Goal: Information Seeking & Learning: Learn about a topic

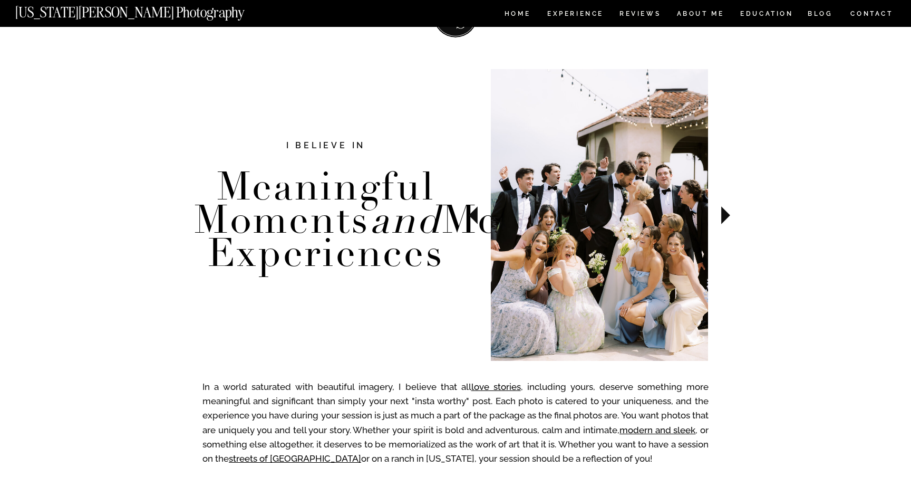
scroll to position [332, 0]
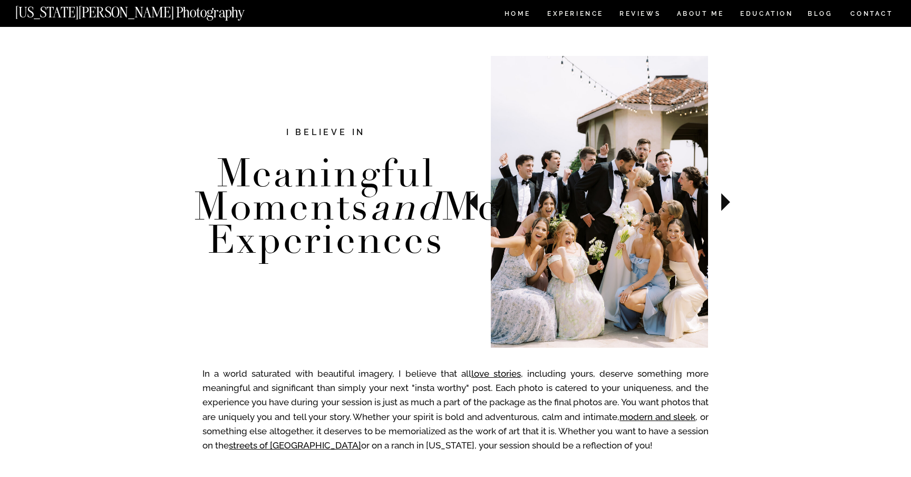
click at [725, 205] on icon at bounding box center [726, 202] width 9 height 18
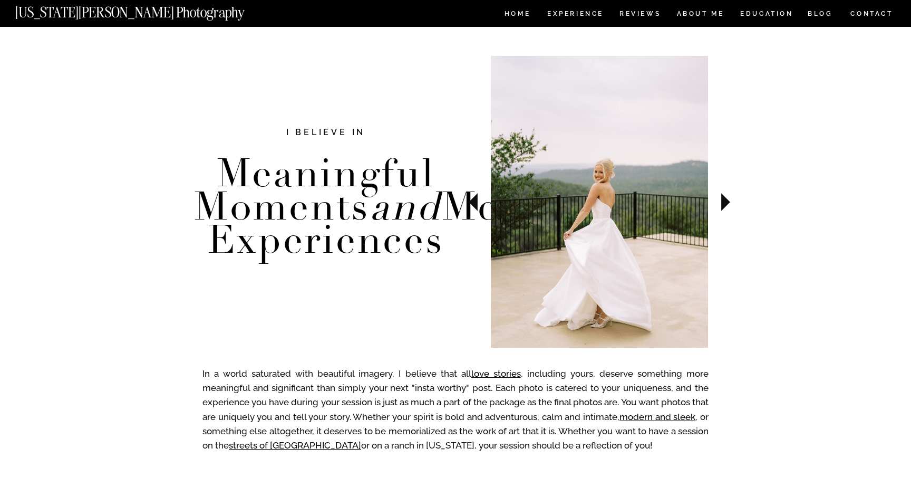
click at [726, 203] on icon at bounding box center [726, 202] width 9 height 18
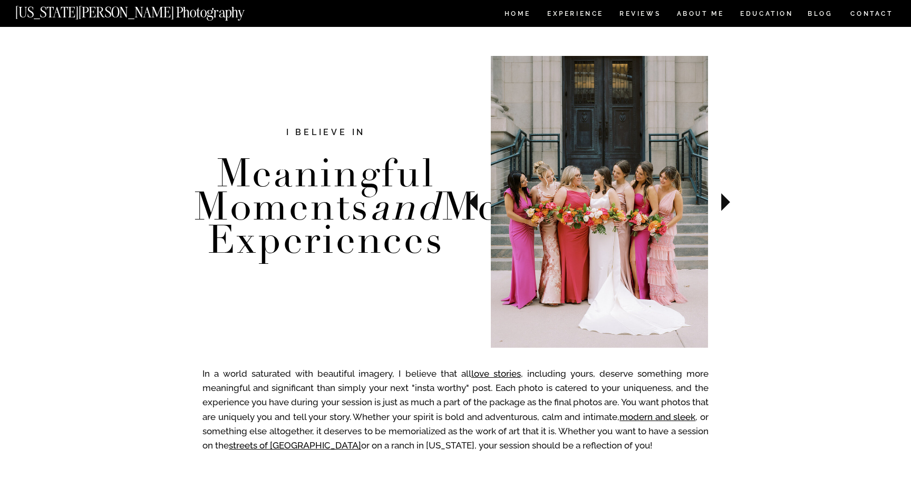
click at [726, 203] on icon at bounding box center [726, 202] width 9 height 18
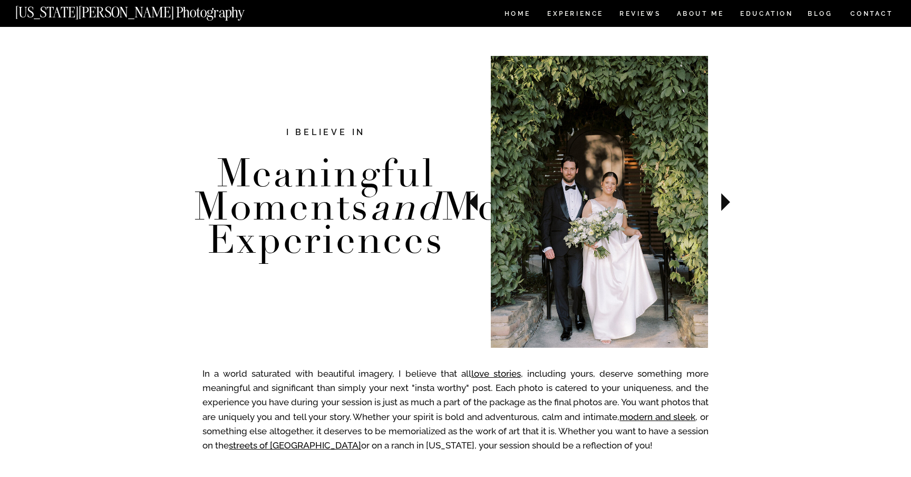
click at [726, 203] on icon at bounding box center [726, 202] width 9 height 18
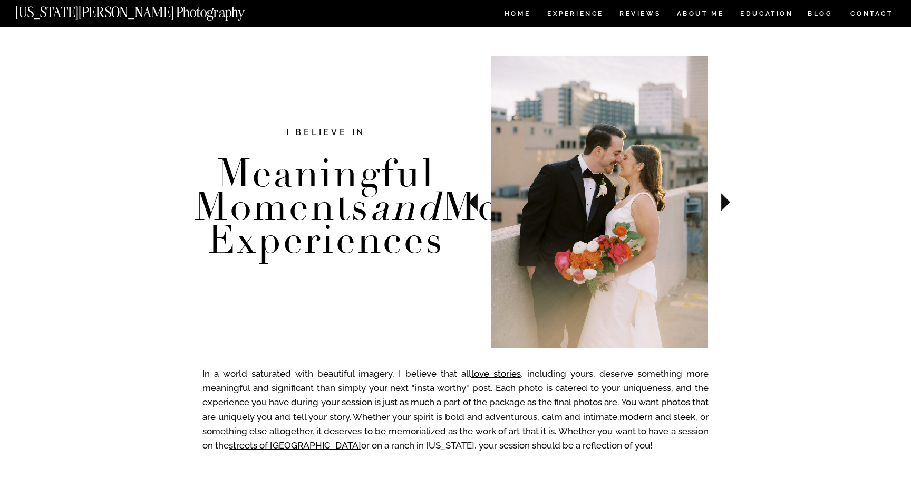
click at [726, 203] on icon at bounding box center [726, 202] width 9 height 18
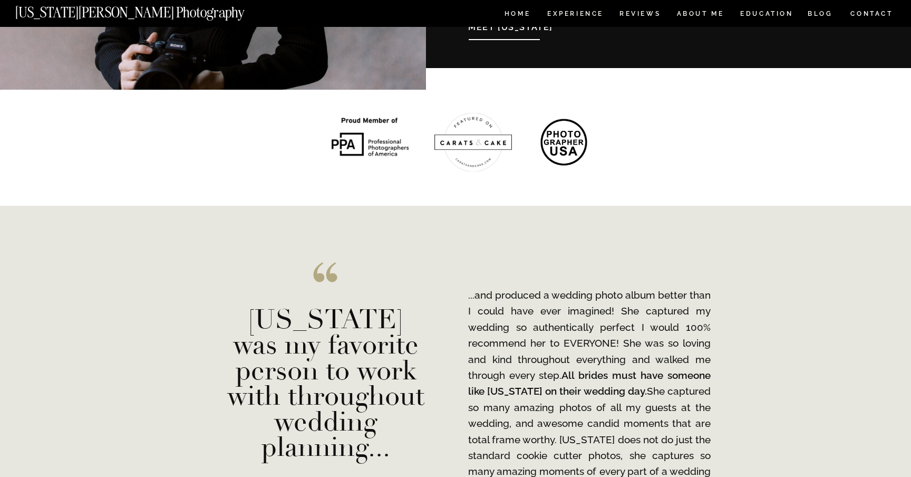
scroll to position [1198, 0]
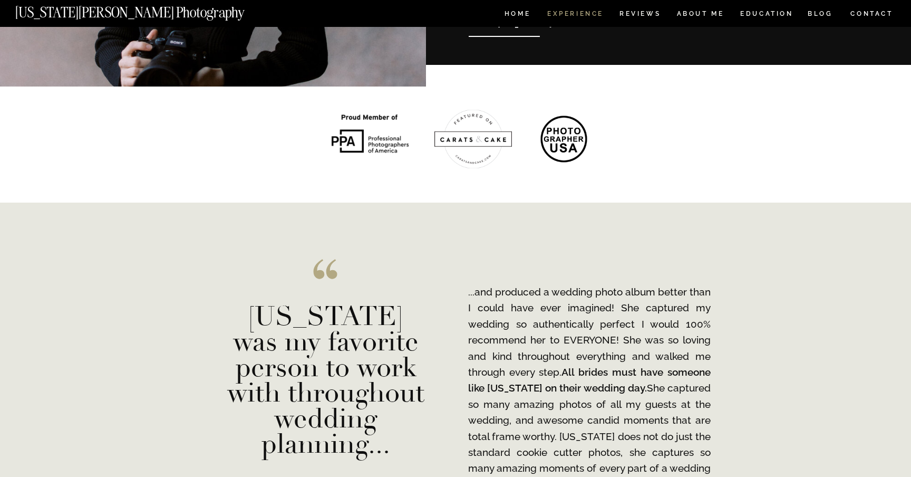
click at [588, 16] on nav "Experience" at bounding box center [574, 15] width 55 height 9
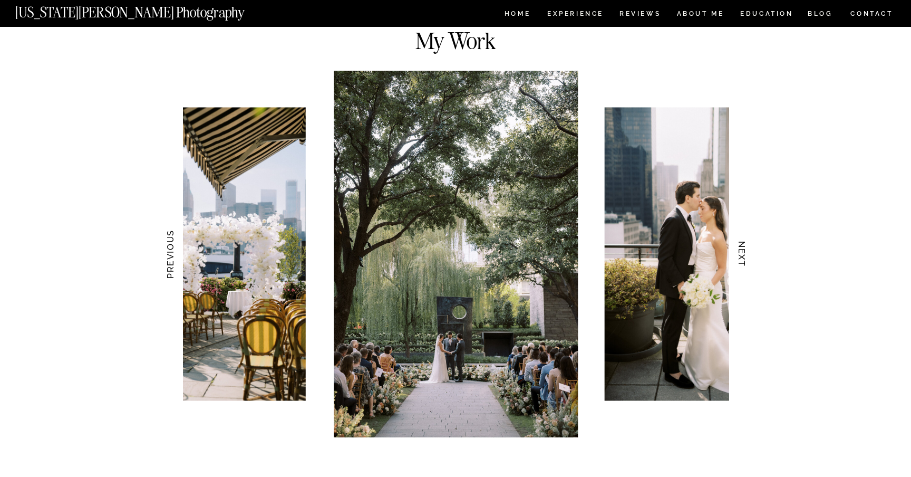
scroll to position [976, 0]
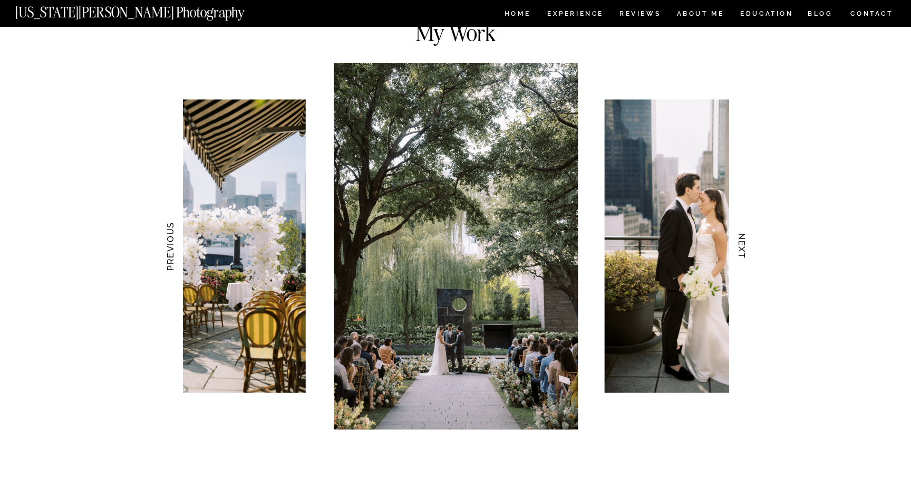
click at [743, 247] on h3 "NEXT" at bounding box center [742, 246] width 11 height 66
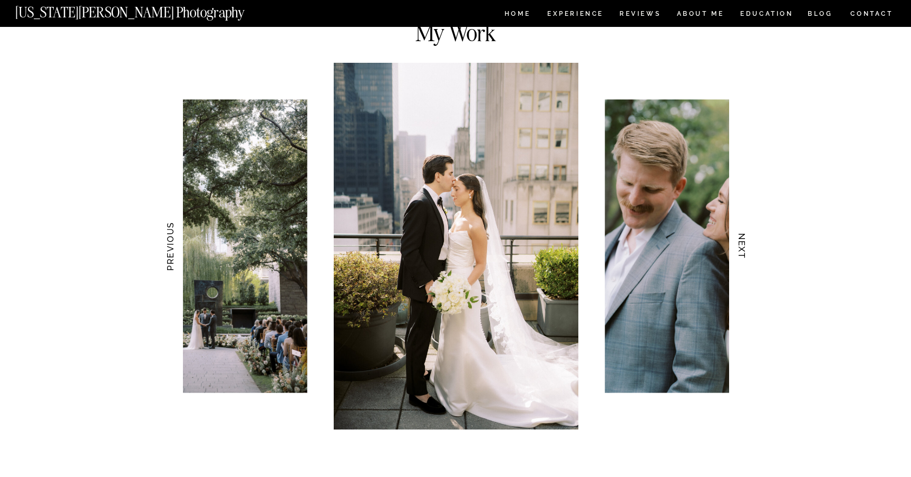
click at [743, 247] on h3 "NEXT" at bounding box center [742, 246] width 11 height 66
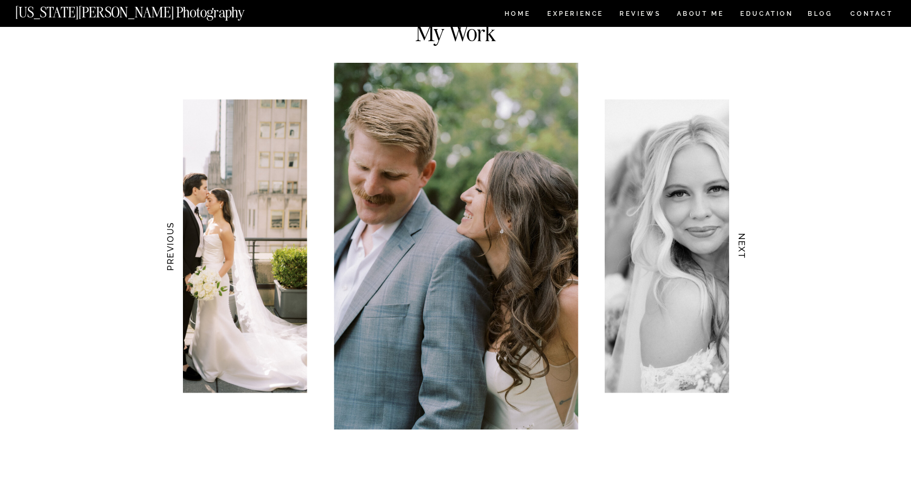
click at [743, 247] on h3 "NEXT" at bounding box center [742, 246] width 11 height 66
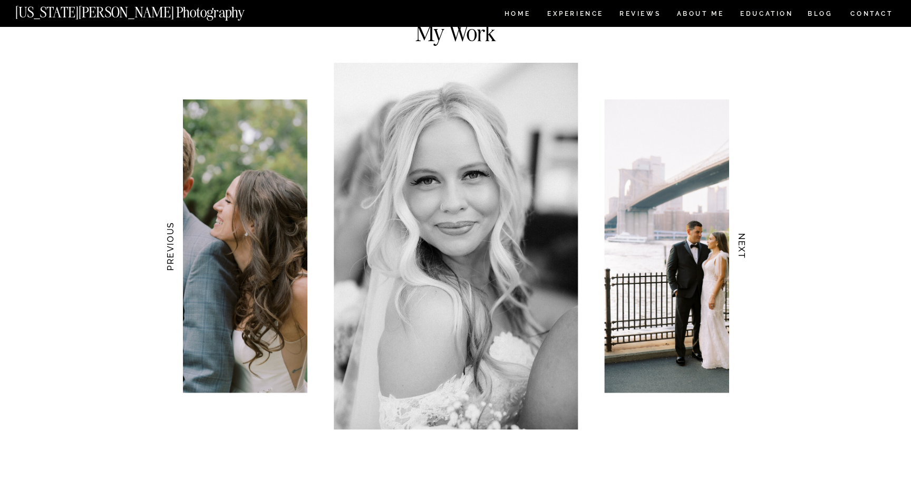
click at [744, 247] on h3 "NEXT" at bounding box center [742, 246] width 11 height 66
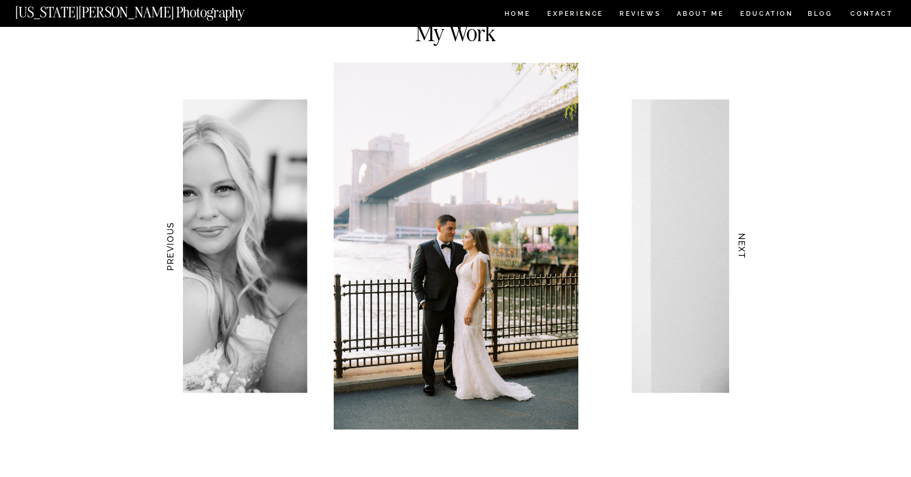
click at [744, 247] on h3 "NEXT" at bounding box center [742, 246] width 11 height 66
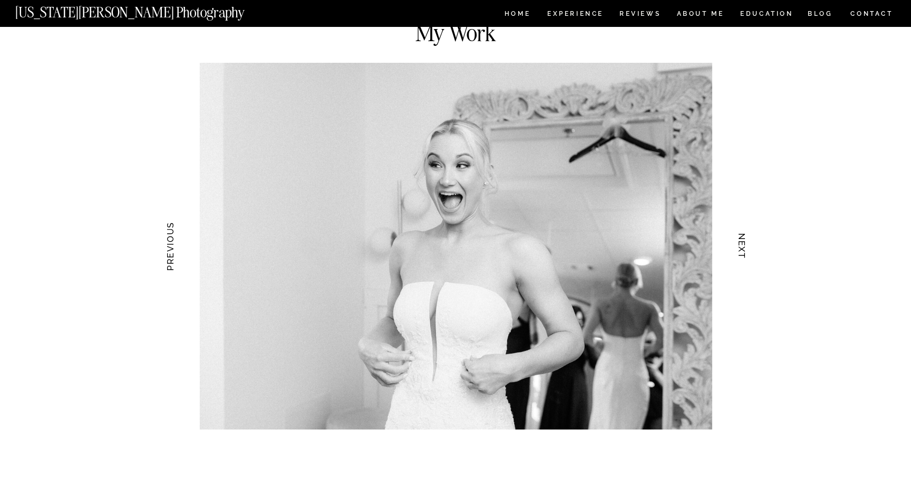
click at [744, 247] on h3 "NEXT" at bounding box center [742, 246] width 11 height 66
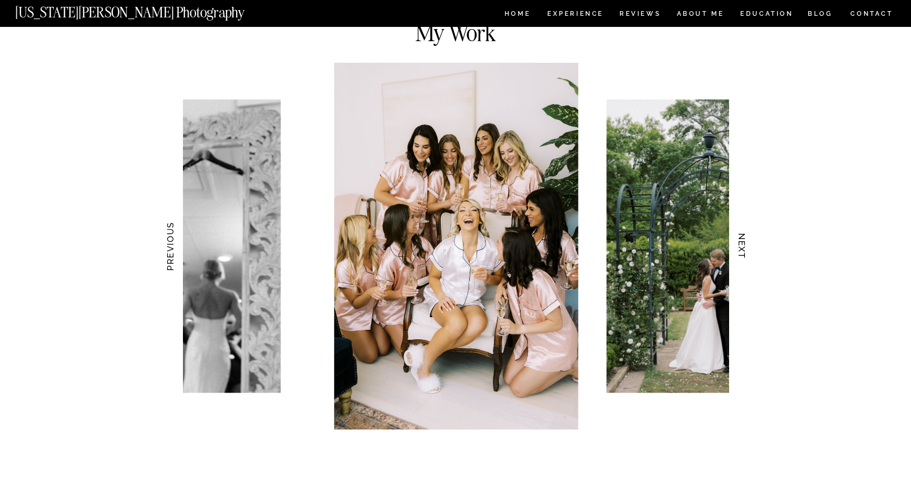
click at [744, 247] on h3 "NEXT" at bounding box center [742, 246] width 11 height 66
